Goal: Information Seeking & Learning: Learn about a topic

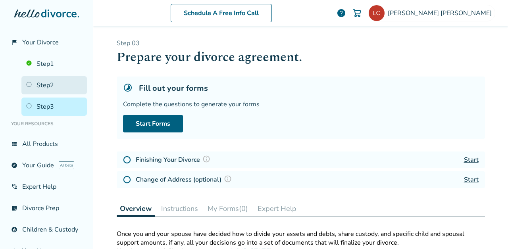
scroll to position [231, 0]
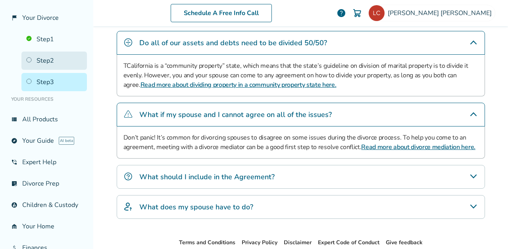
click at [54, 64] on link "Step 2" at bounding box center [53, 61] width 65 height 18
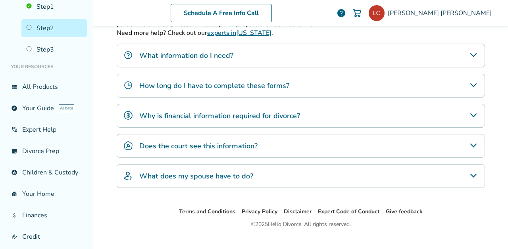
scroll to position [58, 0]
click at [49, 87] on link "view_list All Products" at bounding box center [46, 86] width 81 height 18
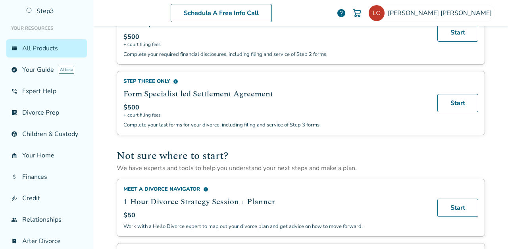
scroll to position [413, 0]
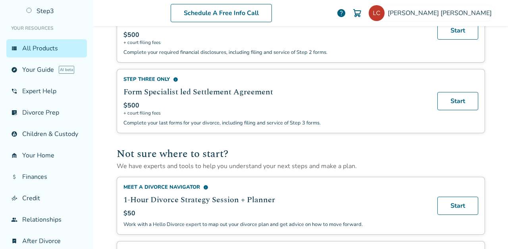
click at [173, 82] on span "info" at bounding box center [175, 79] width 5 height 5
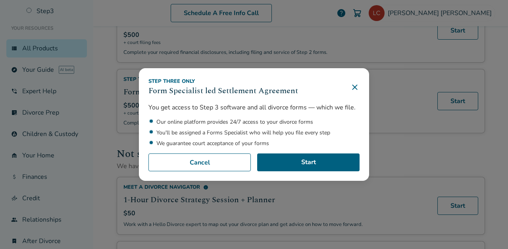
click at [355, 86] on icon at bounding box center [355, 87] width 10 height 10
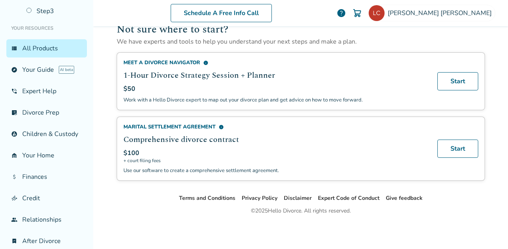
scroll to position [545, 0]
click at [219, 125] on span "info" at bounding box center [221, 127] width 5 height 5
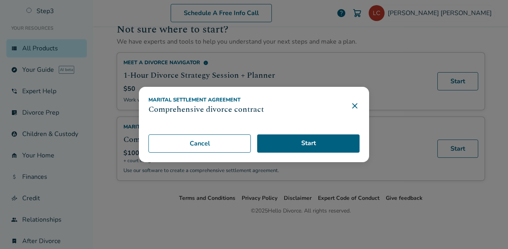
click at [354, 104] on icon at bounding box center [355, 106] width 10 height 10
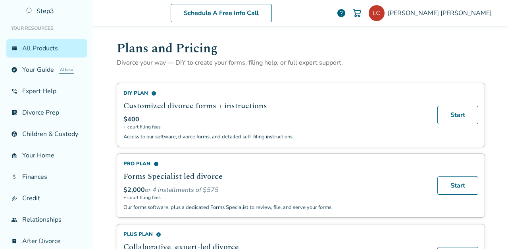
scroll to position [0, 0]
click at [38, 68] on link "explore Your Guide AI beta" at bounding box center [46, 70] width 81 height 18
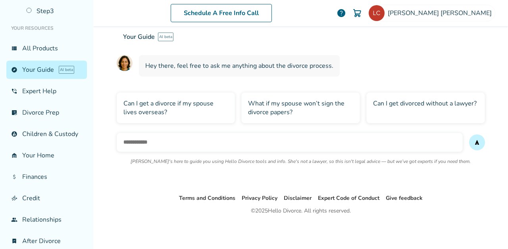
scroll to position [59, 0]
click at [233, 142] on input "text" at bounding box center [290, 142] width 346 height 19
click at [474, 144] on span "send" at bounding box center [477, 142] width 6 height 6
click at [46, 94] on link "phone_in_talk Expert Help" at bounding box center [46, 91] width 81 height 18
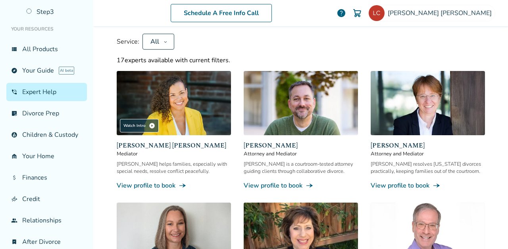
scroll to position [71, 0]
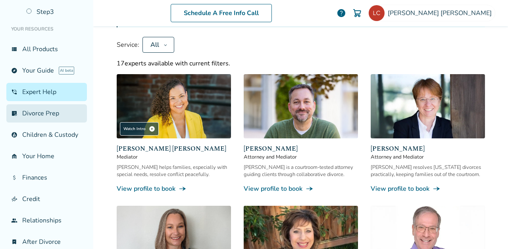
click at [27, 112] on link "list_alt_check Divorce Prep" at bounding box center [46, 113] width 81 height 18
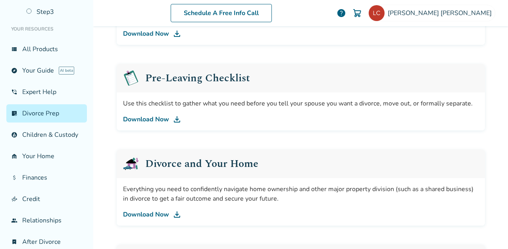
scroll to position [186, 0]
